Goal: Transaction & Acquisition: Purchase product/service

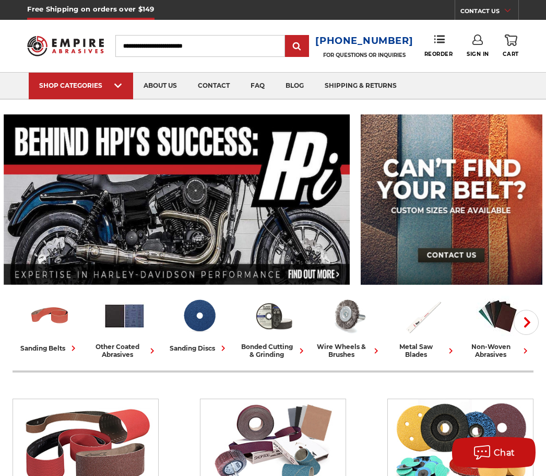
click at [131, 55] on input "Search" at bounding box center [200, 46] width 170 height 22
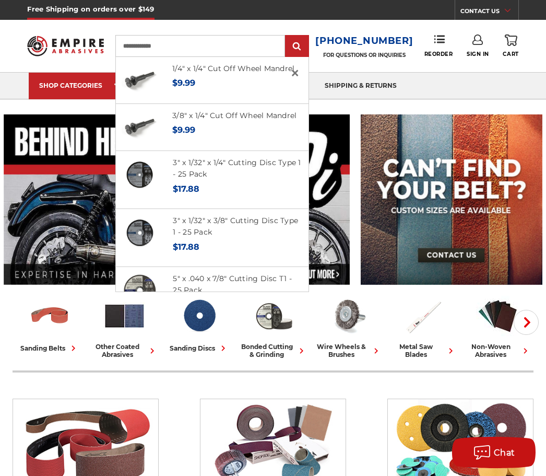
type input "**********"
click at [301, 46] on input "submit" at bounding box center [297, 46] width 21 height 21
click at [253, 176] on h4 "3" x 1/32" x 1/4" Cutting Disc Type 1 - 25 Pack" at bounding box center [238, 169] width 130 height 24
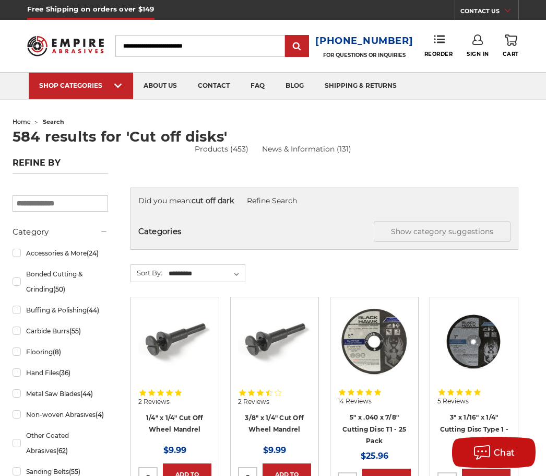
click at [450, 72] on div "SHOP CATEGORIES sanding belts 3/8" x 13" 1/2" x 18" 1/2" x 24" 1" x 30" 1" x 42…" at bounding box center [273, 85] width 546 height 27
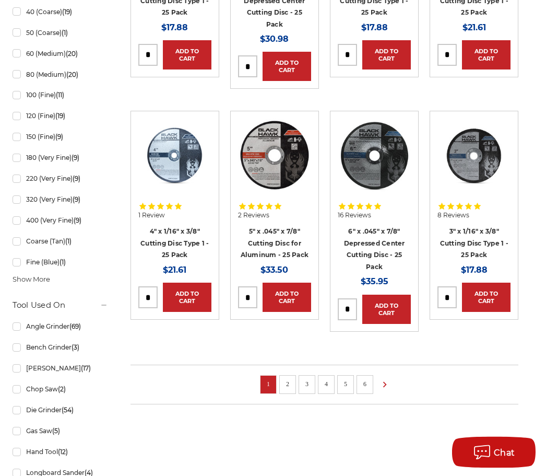
scroll to position [660, 0]
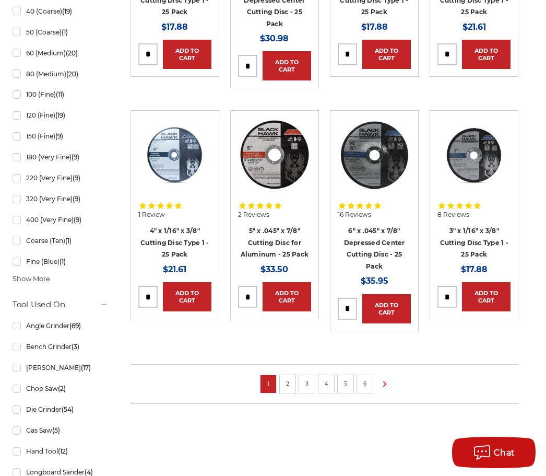
click at [288, 379] on link "2" at bounding box center [288, 383] width 10 height 11
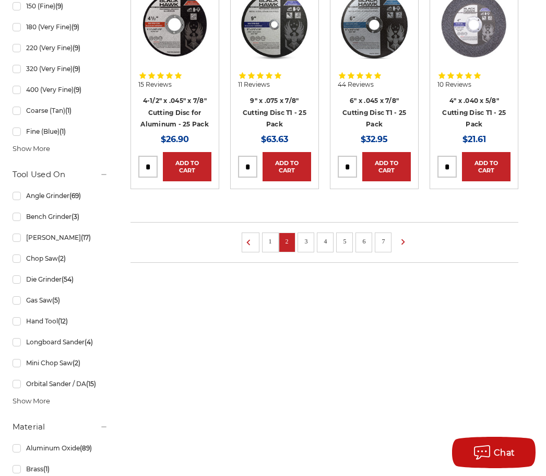
scroll to position [790, 0]
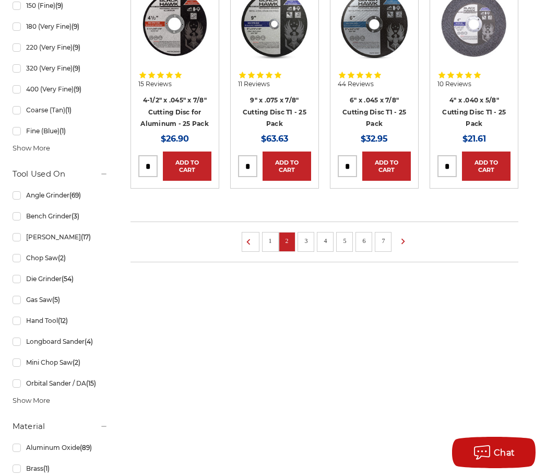
click at [307, 239] on link "3" at bounding box center [306, 240] width 10 height 11
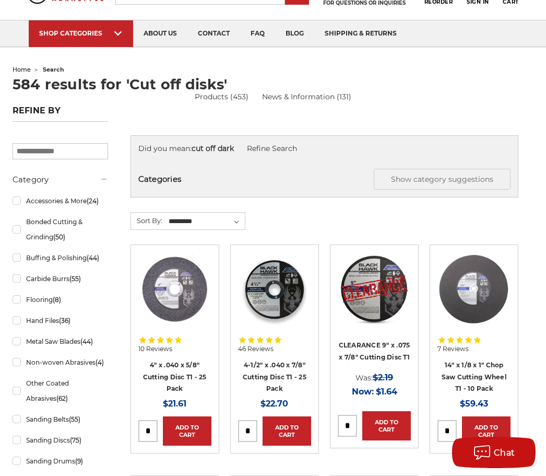
scroll to position [41, 0]
